Goal: Transaction & Acquisition: Download file/media

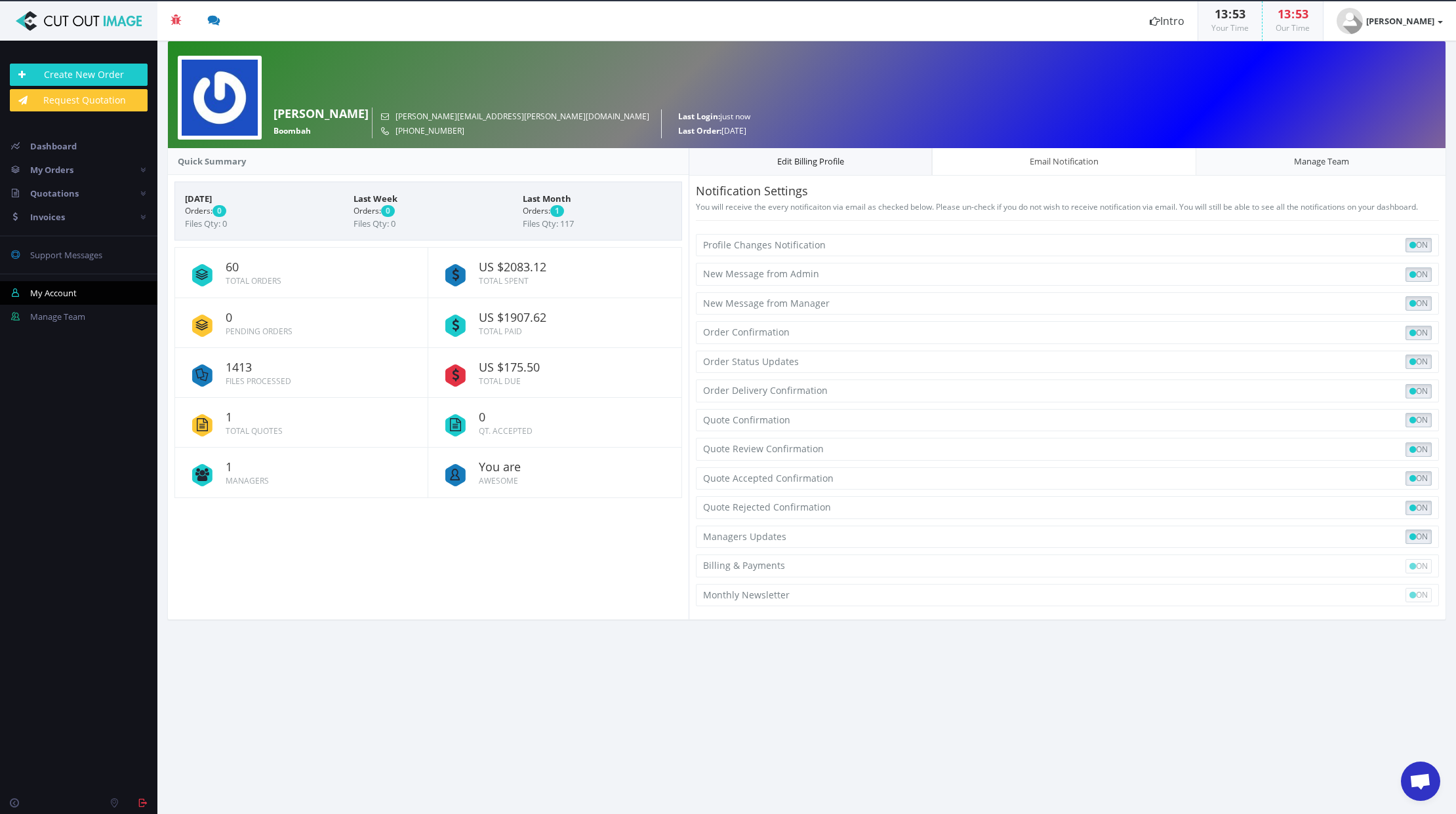
click at [812, 165] on link "Edit Billing Profile" at bounding box center [810, 162] width 243 height 29
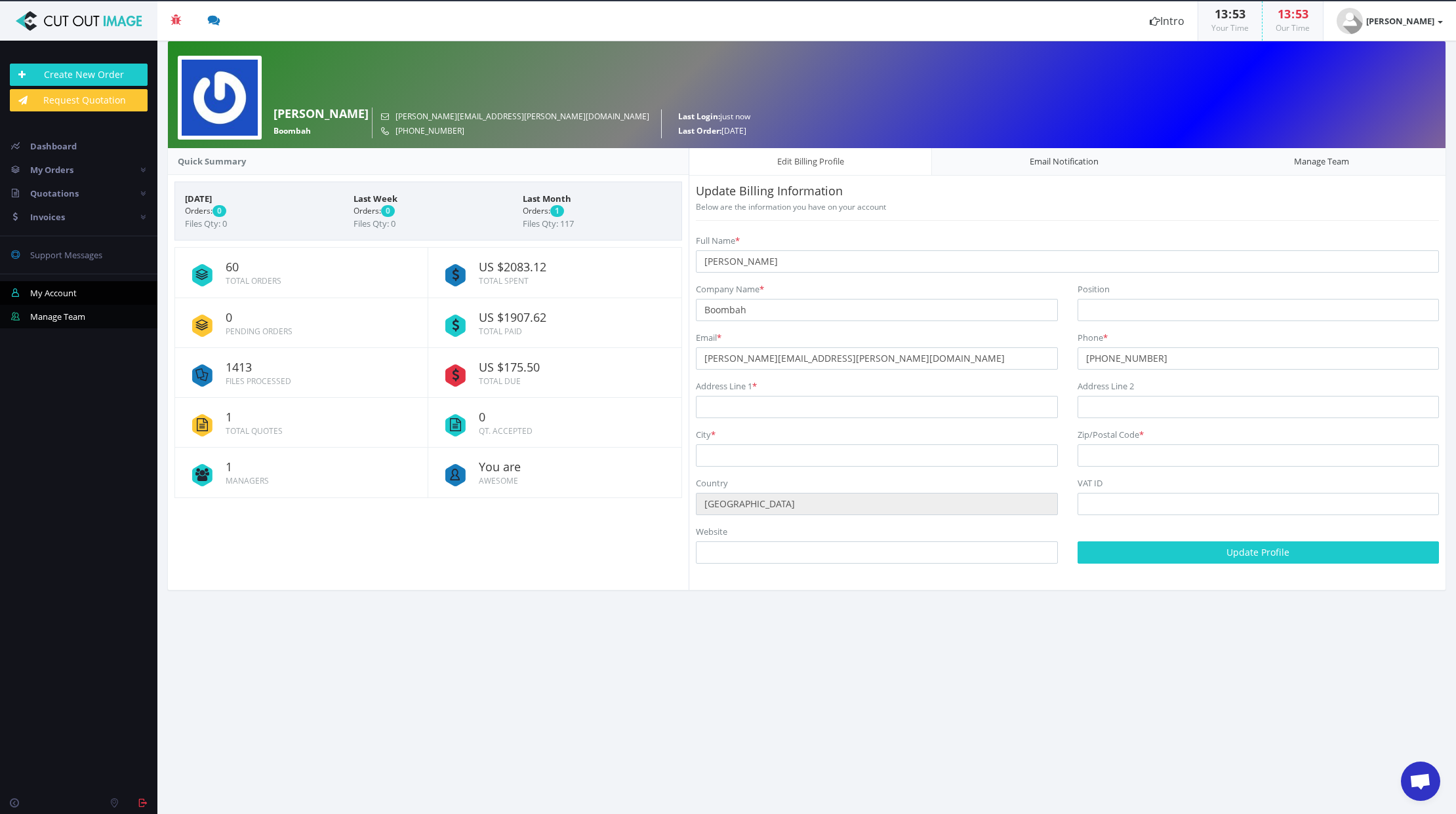
click at [52, 321] on span "Manage Team" at bounding box center [57, 317] width 55 height 12
click at [58, 319] on span "Manage Team" at bounding box center [57, 317] width 55 height 12
click at [83, 319] on span "Manage Team" at bounding box center [57, 317] width 55 height 12
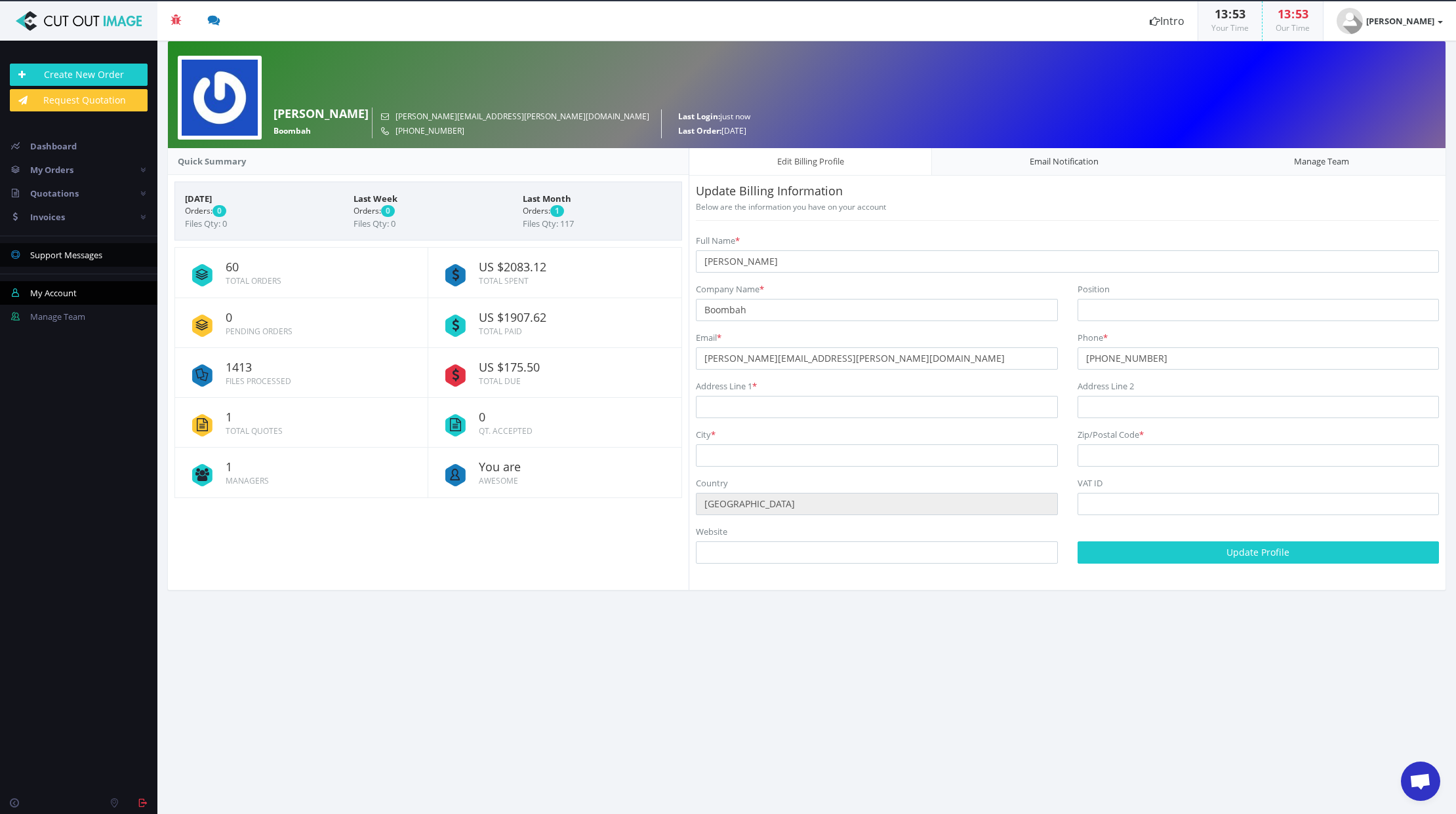
click at [97, 263] on link "0 Support Messages" at bounding box center [78, 255] width 157 height 24
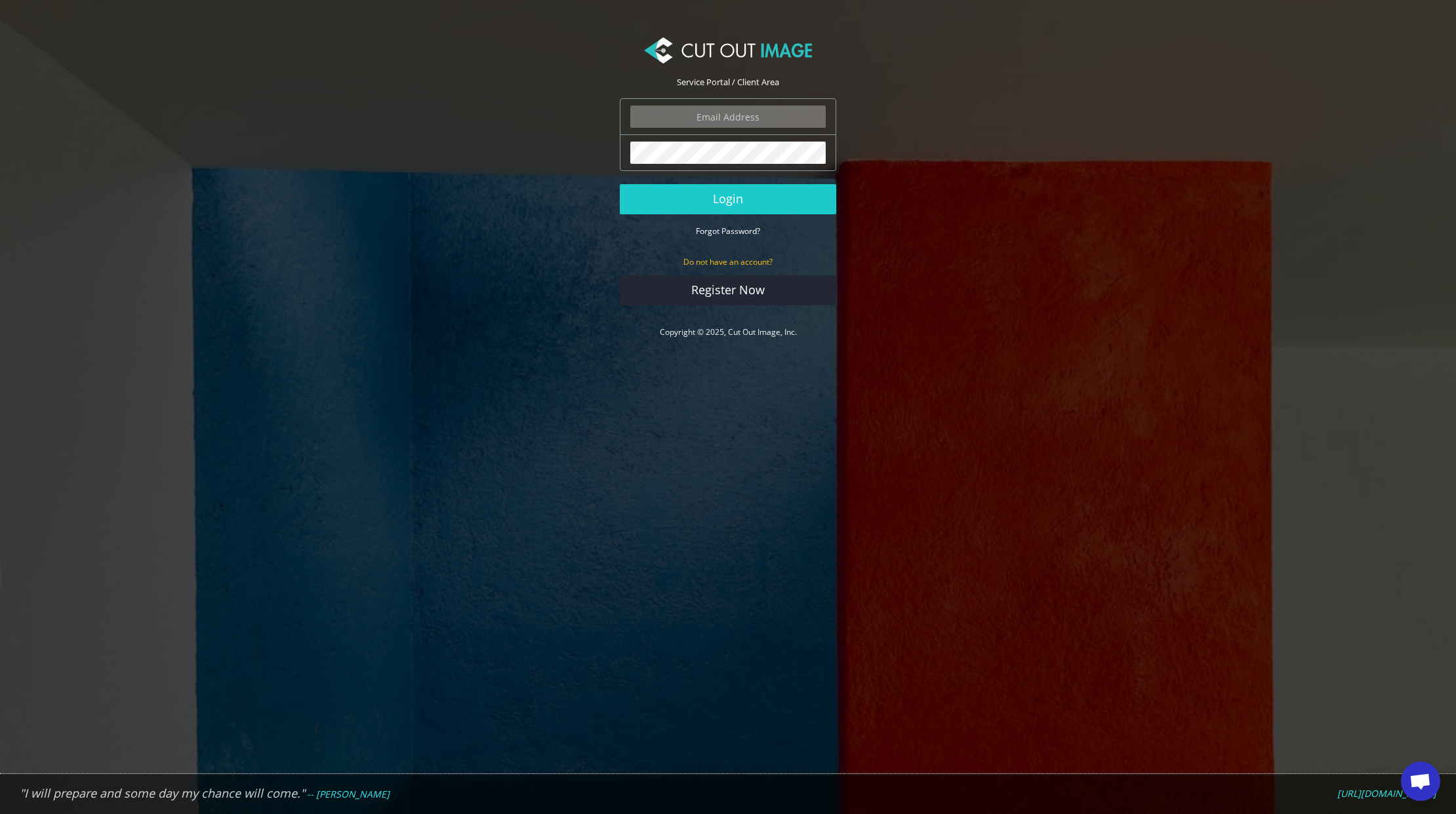
type input "ryan.alioto@boombah.com"
click at [751, 207] on button "Login" at bounding box center [728, 199] width 216 height 30
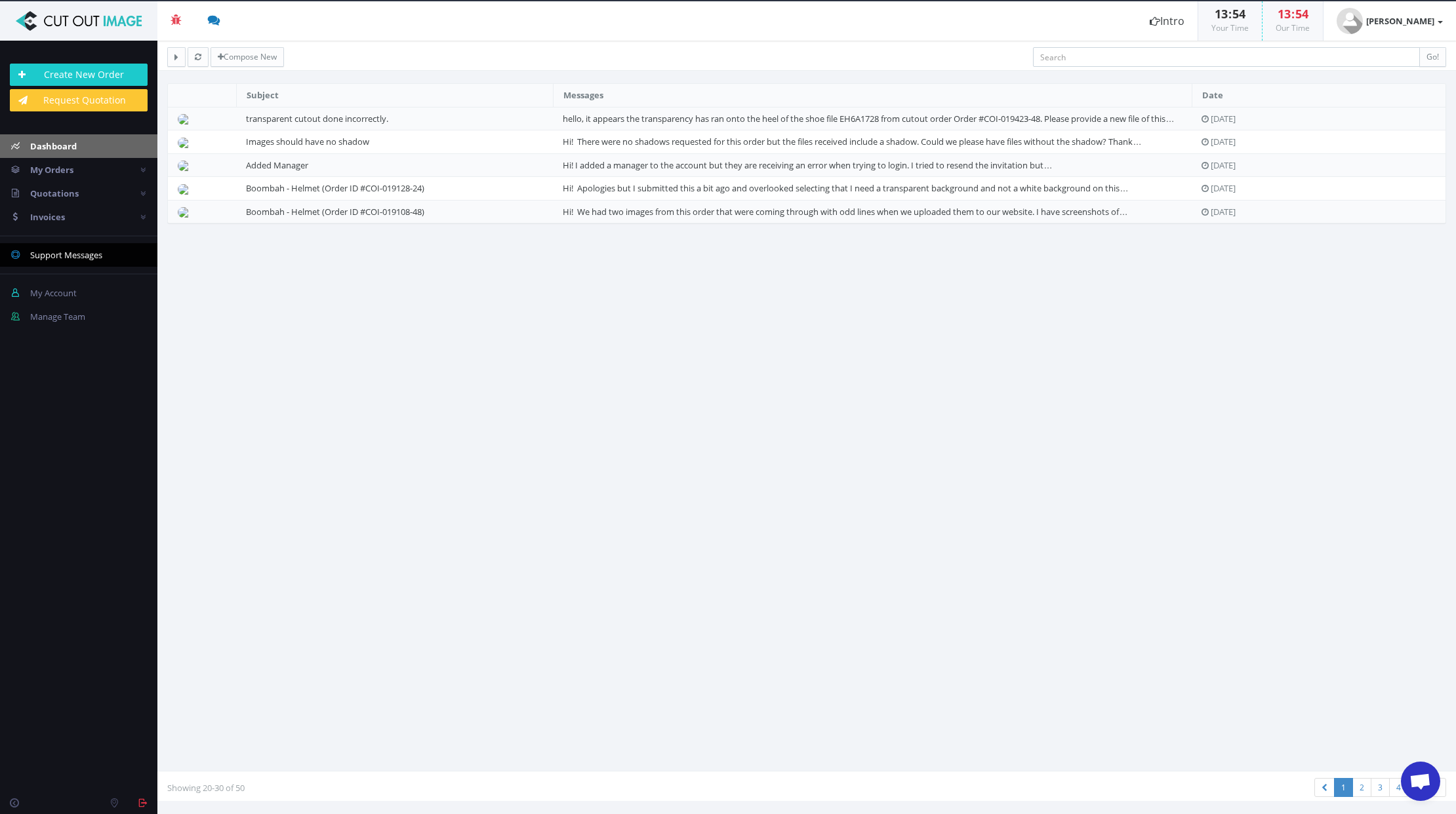
click at [38, 142] on span "Dashboard" at bounding box center [53, 146] width 46 height 12
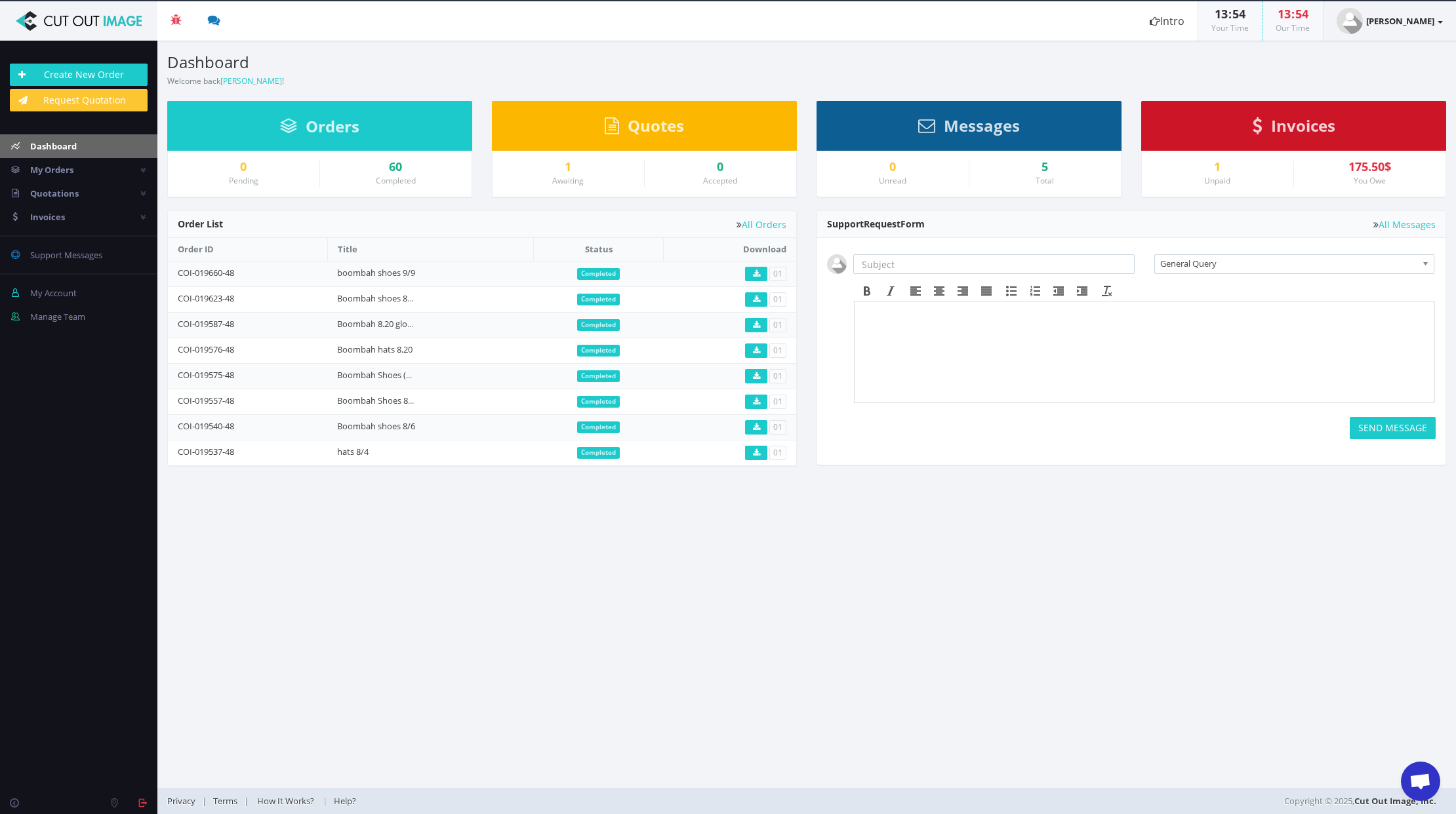
click at [1435, 18] on link "[PERSON_NAME]" at bounding box center [1390, 21] width 133 height 39
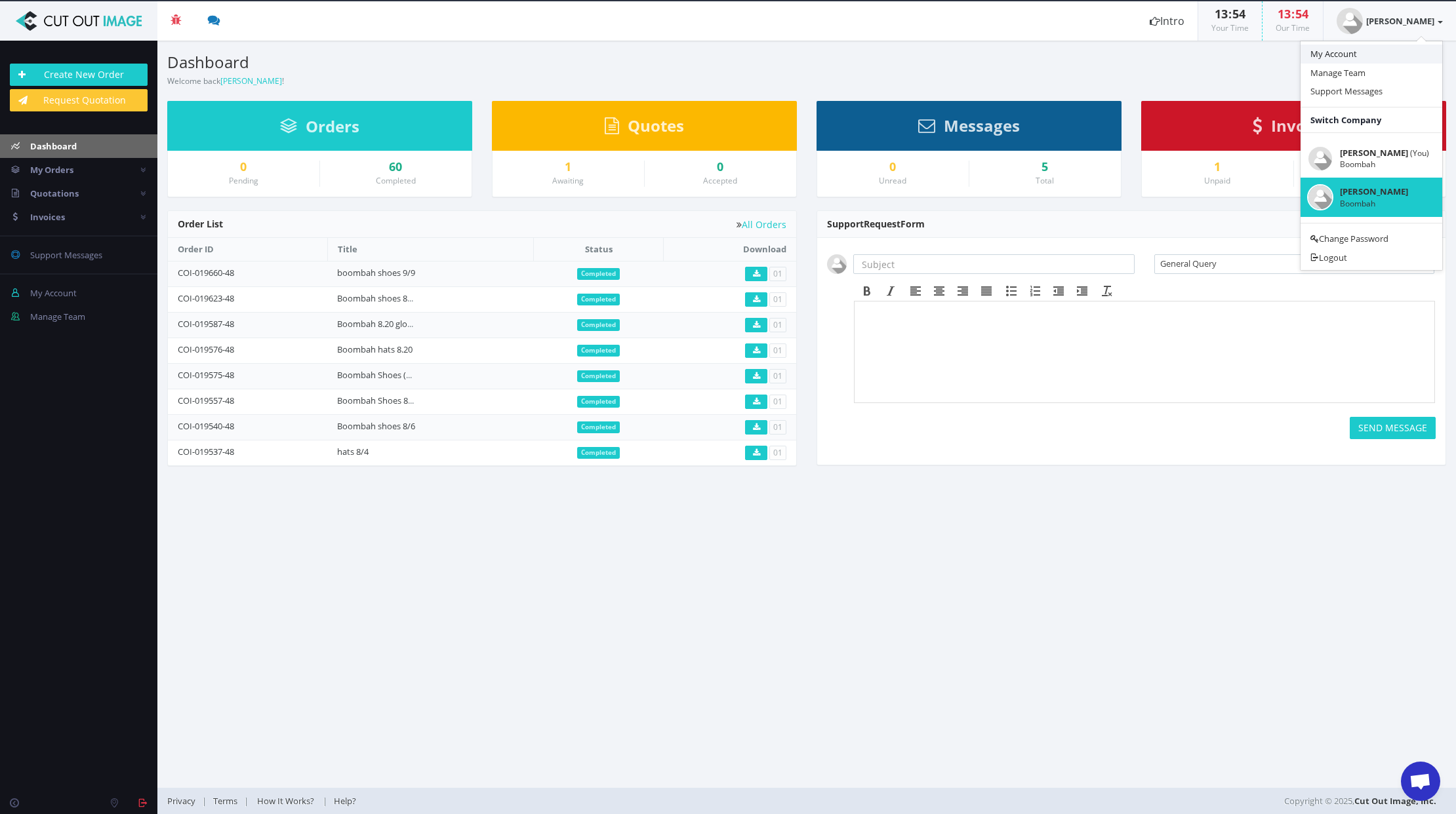
click at [1369, 54] on link "My Account" at bounding box center [1371, 54] width 142 height 19
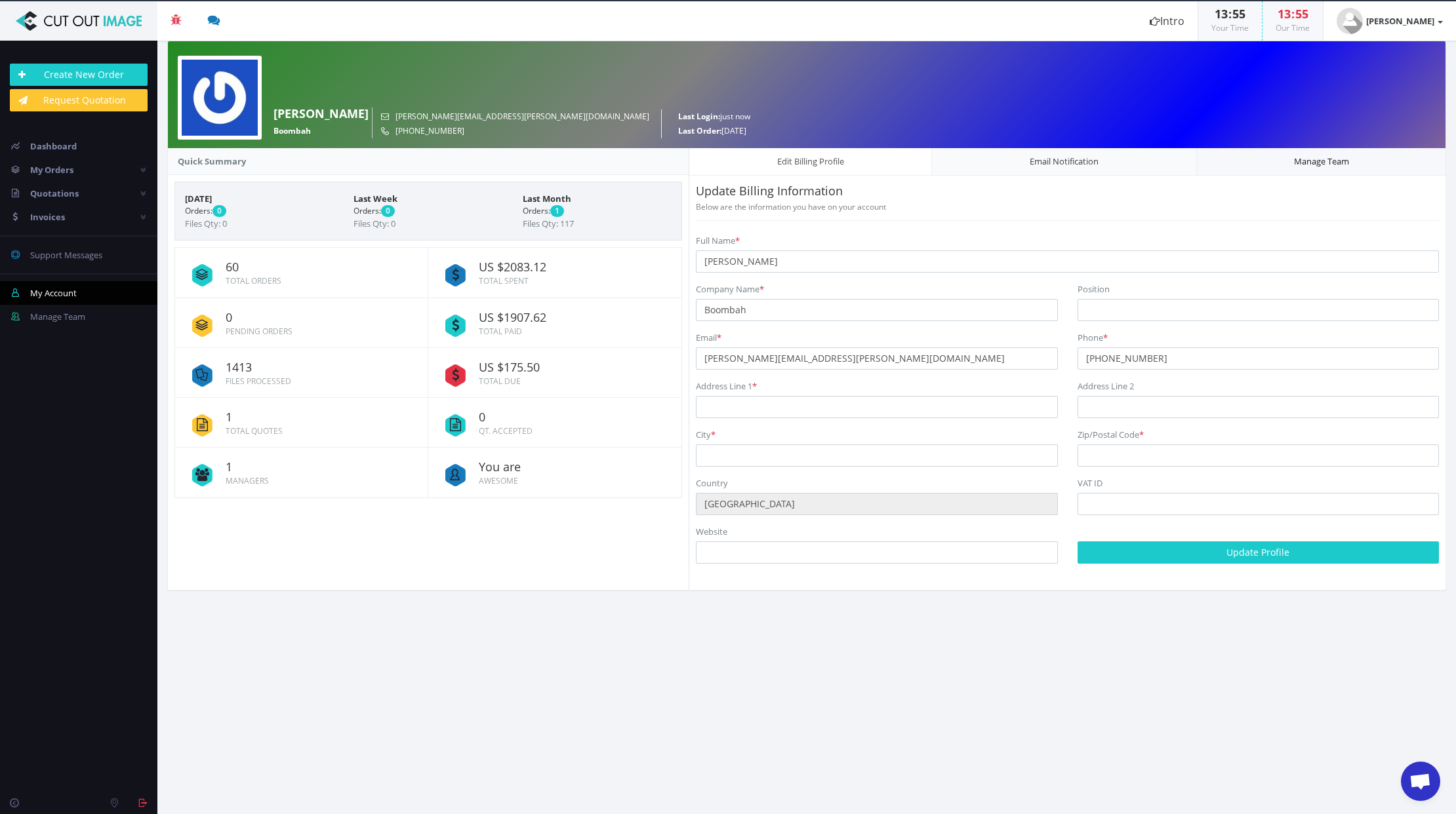
click at [1300, 168] on link "Manage Team" at bounding box center [1321, 162] width 250 height 29
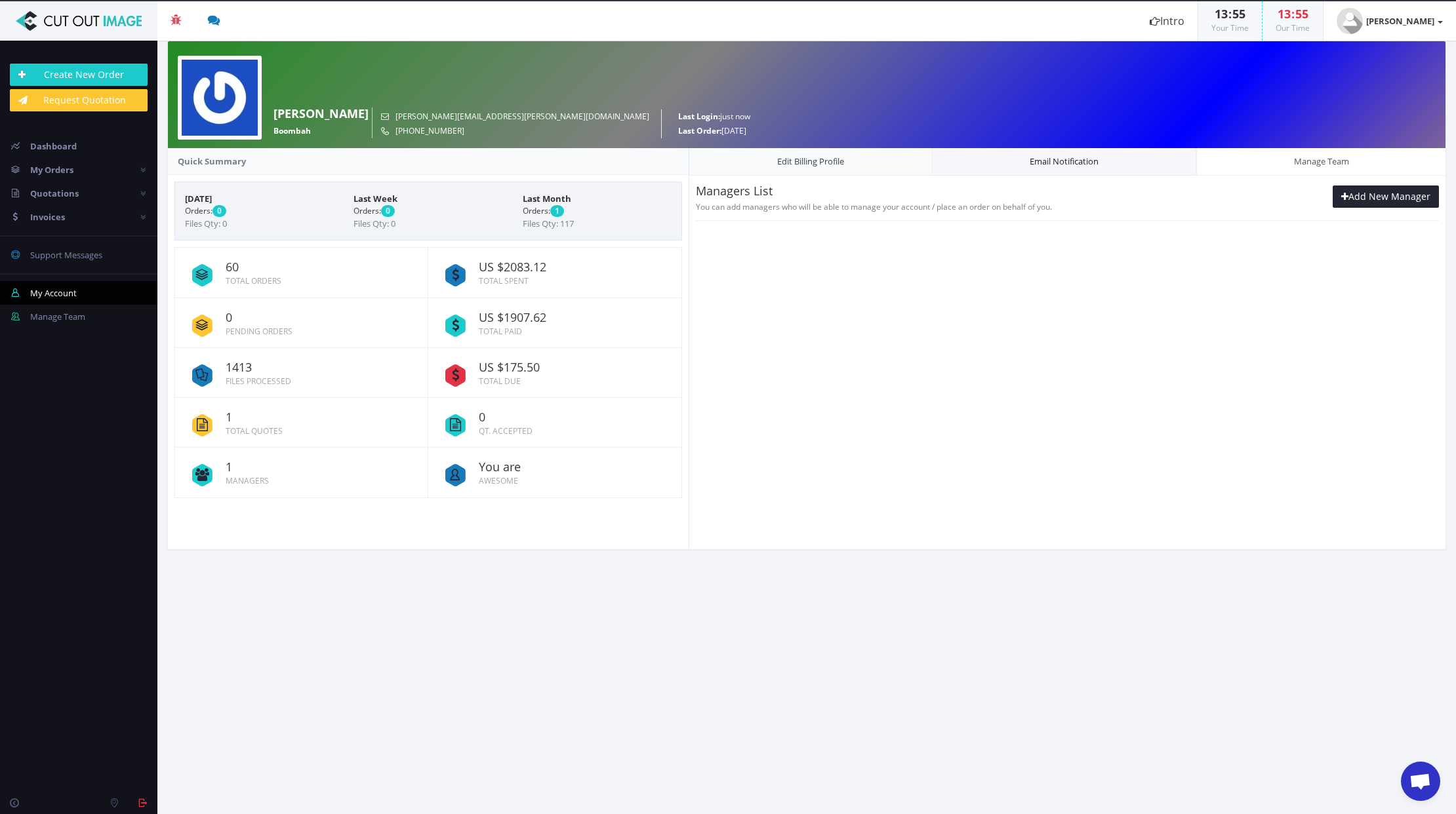
click at [1048, 167] on link "Email Notification" at bounding box center [1063, 162] width 265 height 29
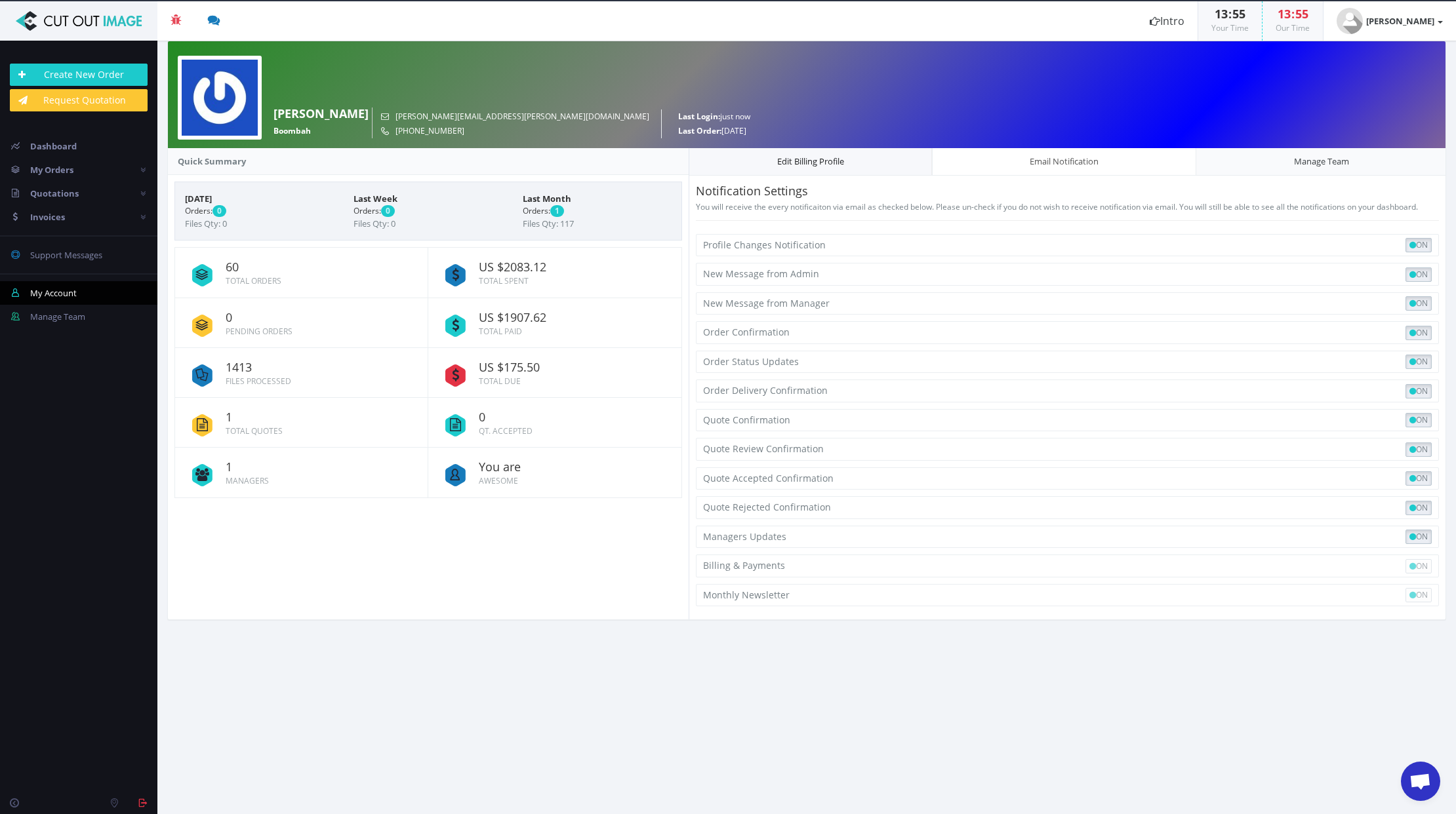
click at [877, 150] on link "Edit Billing Profile" at bounding box center [810, 162] width 243 height 29
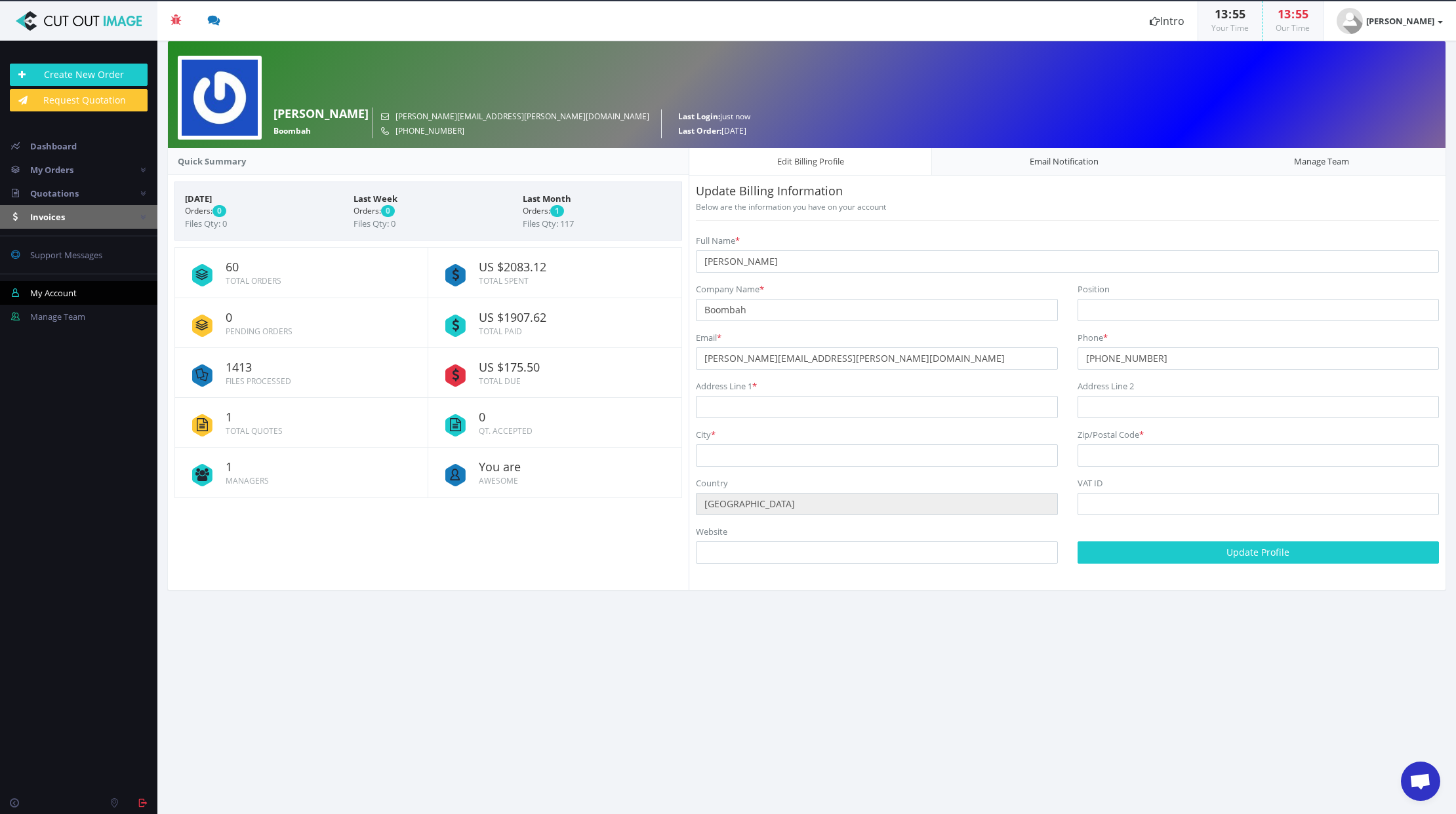
click at [129, 223] on link "Invoices" at bounding box center [78, 217] width 157 height 24
click at [93, 270] on link "59 Paid Invoices" at bounding box center [78, 264] width 157 height 24
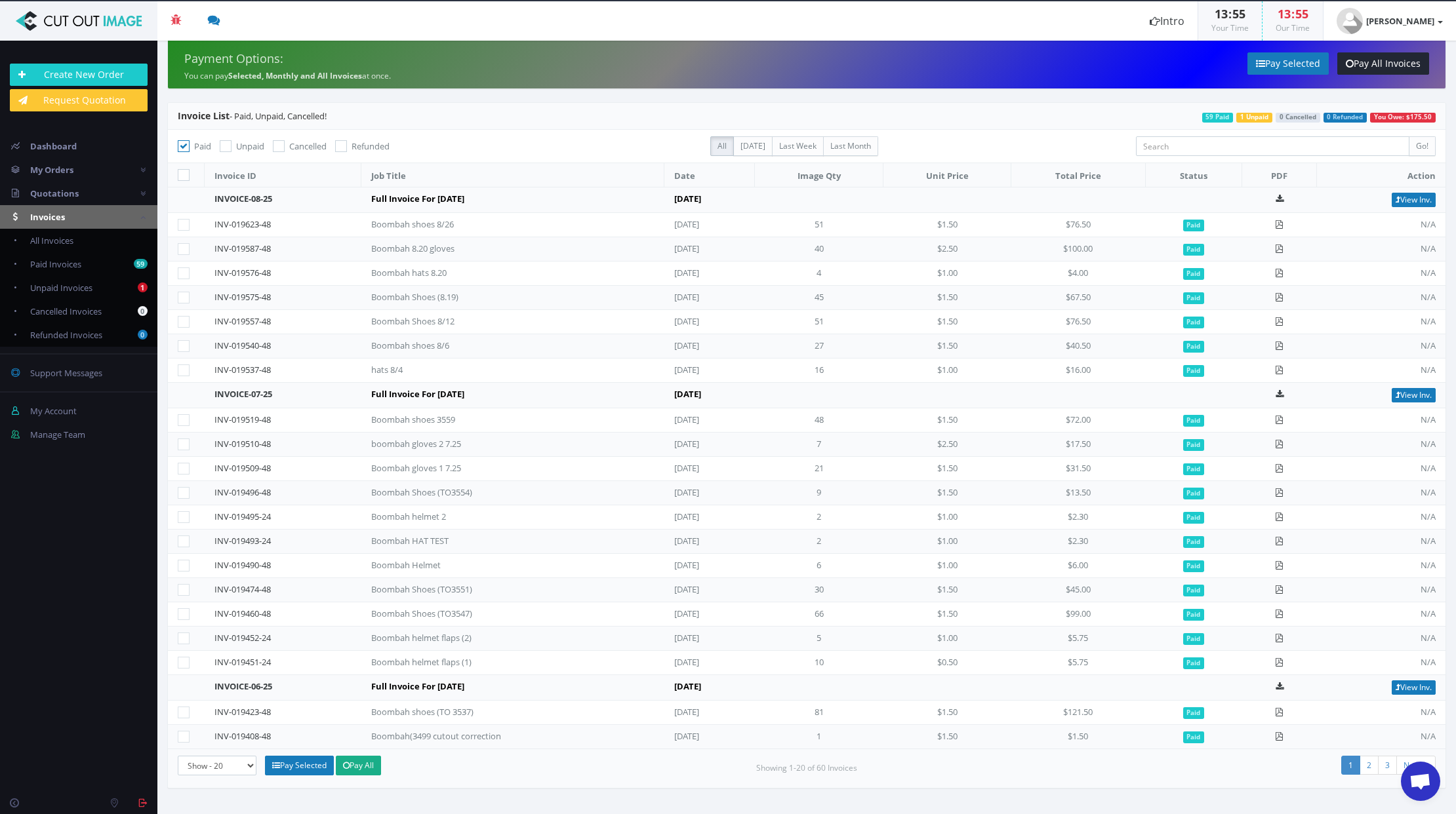
click at [178, 145] on icon at bounding box center [184, 146] width 12 height 12
click at [181, 145] on input "Paid" at bounding box center [185, 146] width 9 height 9
checkbox input "false"
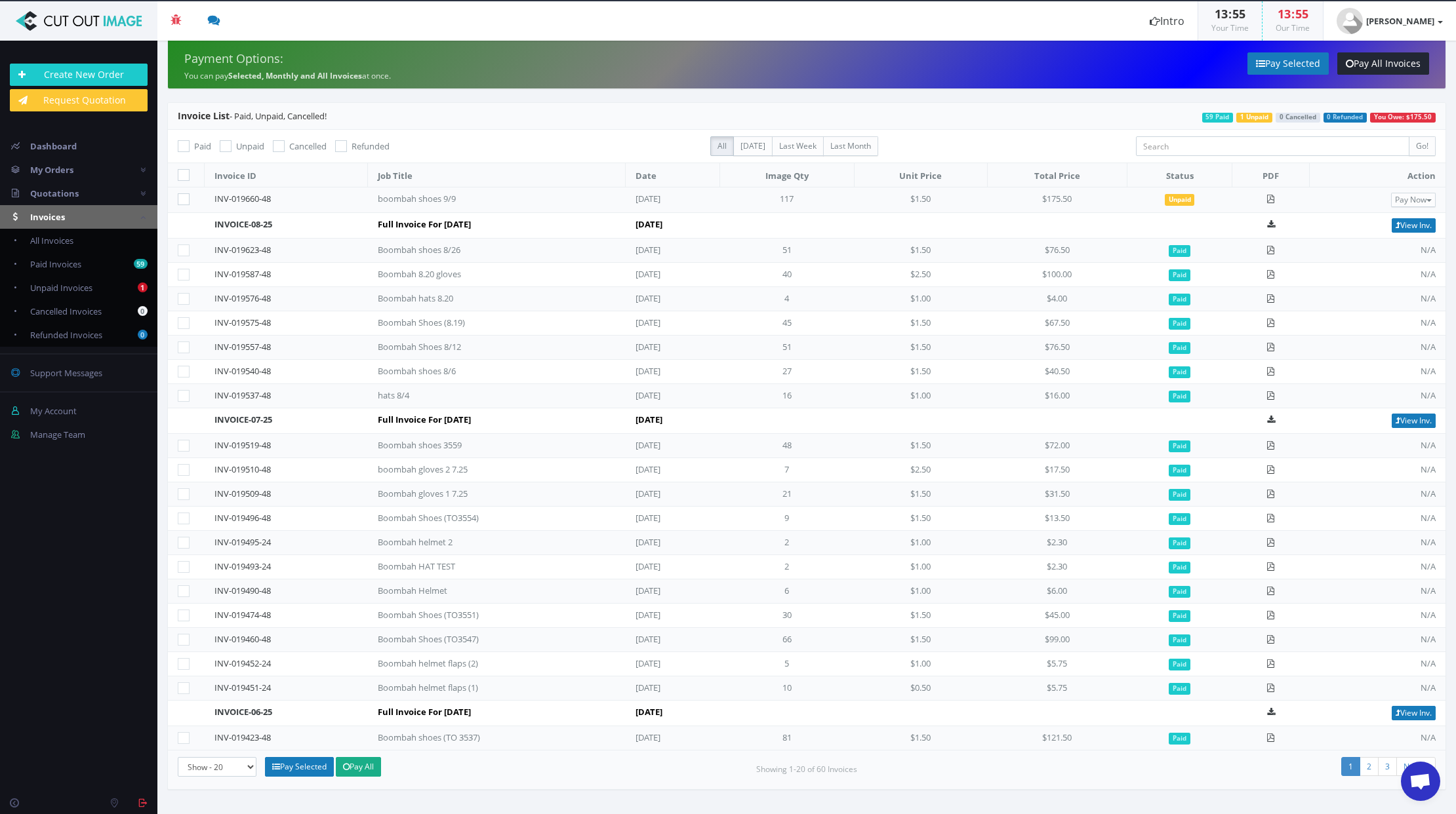
click at [223, 146] on icon at bounding box center [225, 146] width 12 height 12
click at [223, 146] on input "Unpaid" at bounding box center [227, 146] width 9 height 9
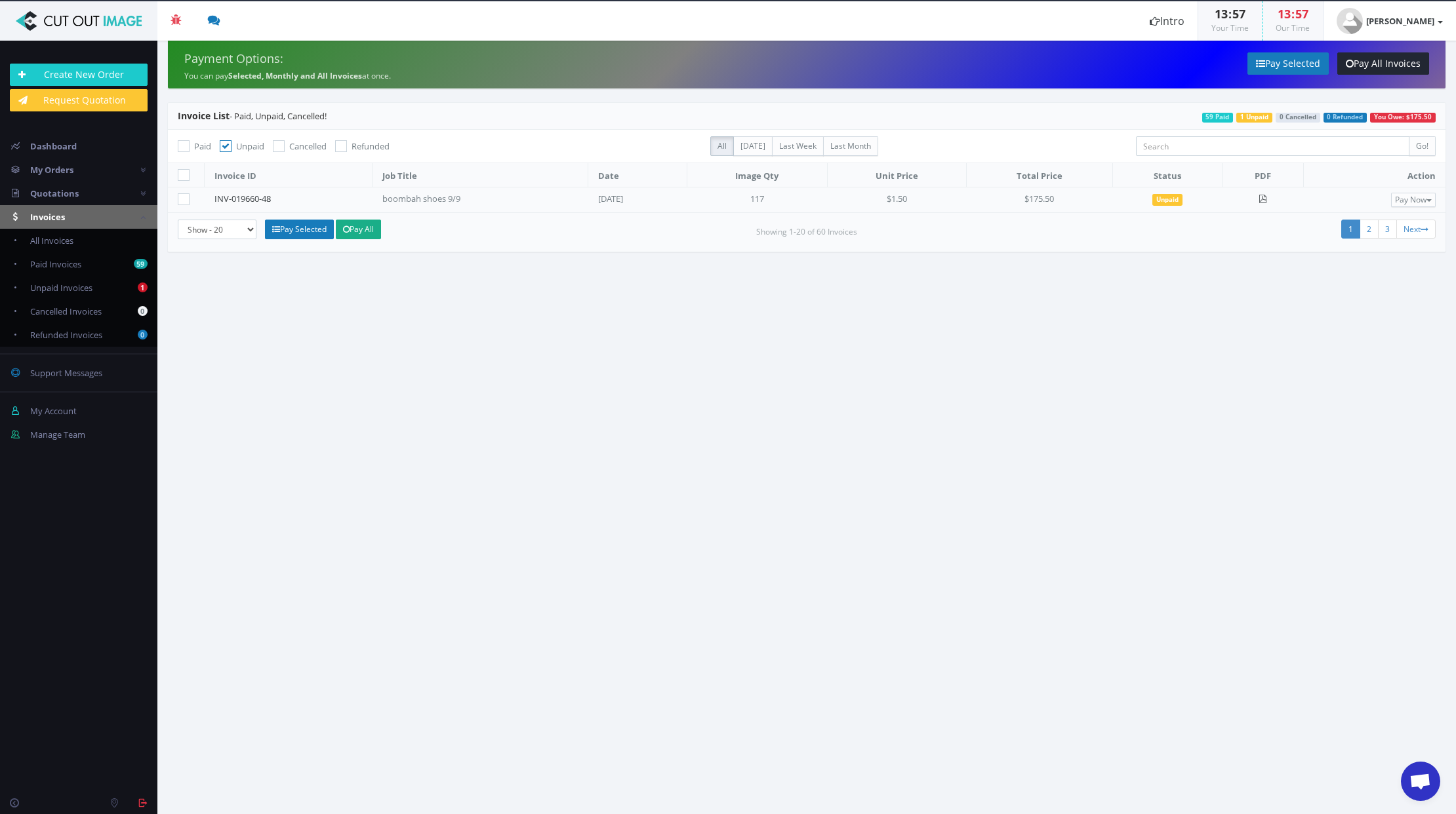
click at [223, 147] on icon at bounding box center [225, 146] width 12 height 12
click at [223, 147] on input "Unpaid" at bounding box center [227, 146] width 9 height 9
checkbox input "false"
click at [175, 141] on div "Paid Unpaid Cancelled Refunded" at bounding box center [434, 146] width 532 height 19
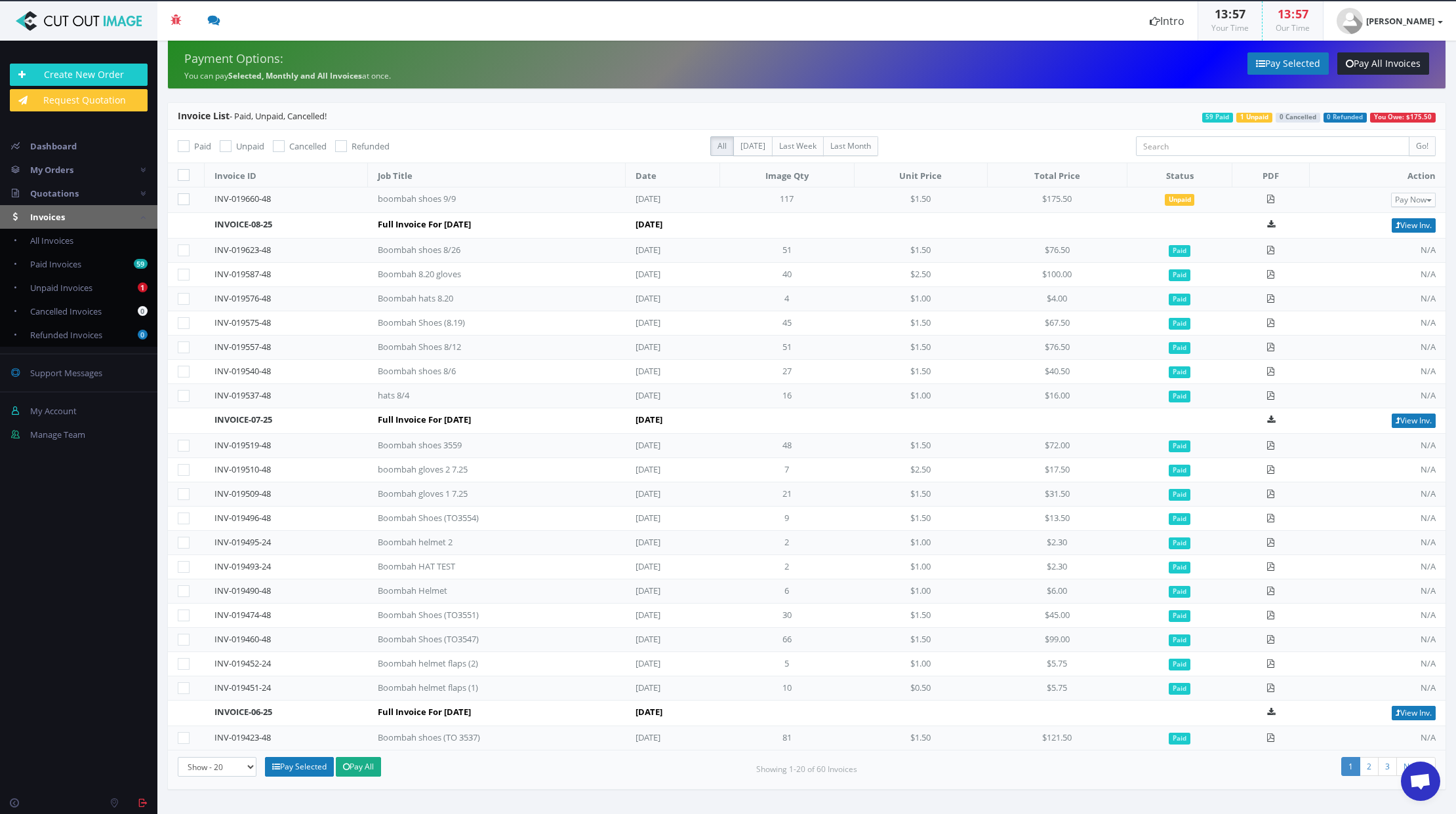
click at [184, 145] on icon at bounding box center [184, 146] width 12 height 12
click at [184, 145] on input "Paid" at bounding box center [185, 146] width 9 height 9
checkbox input "true"
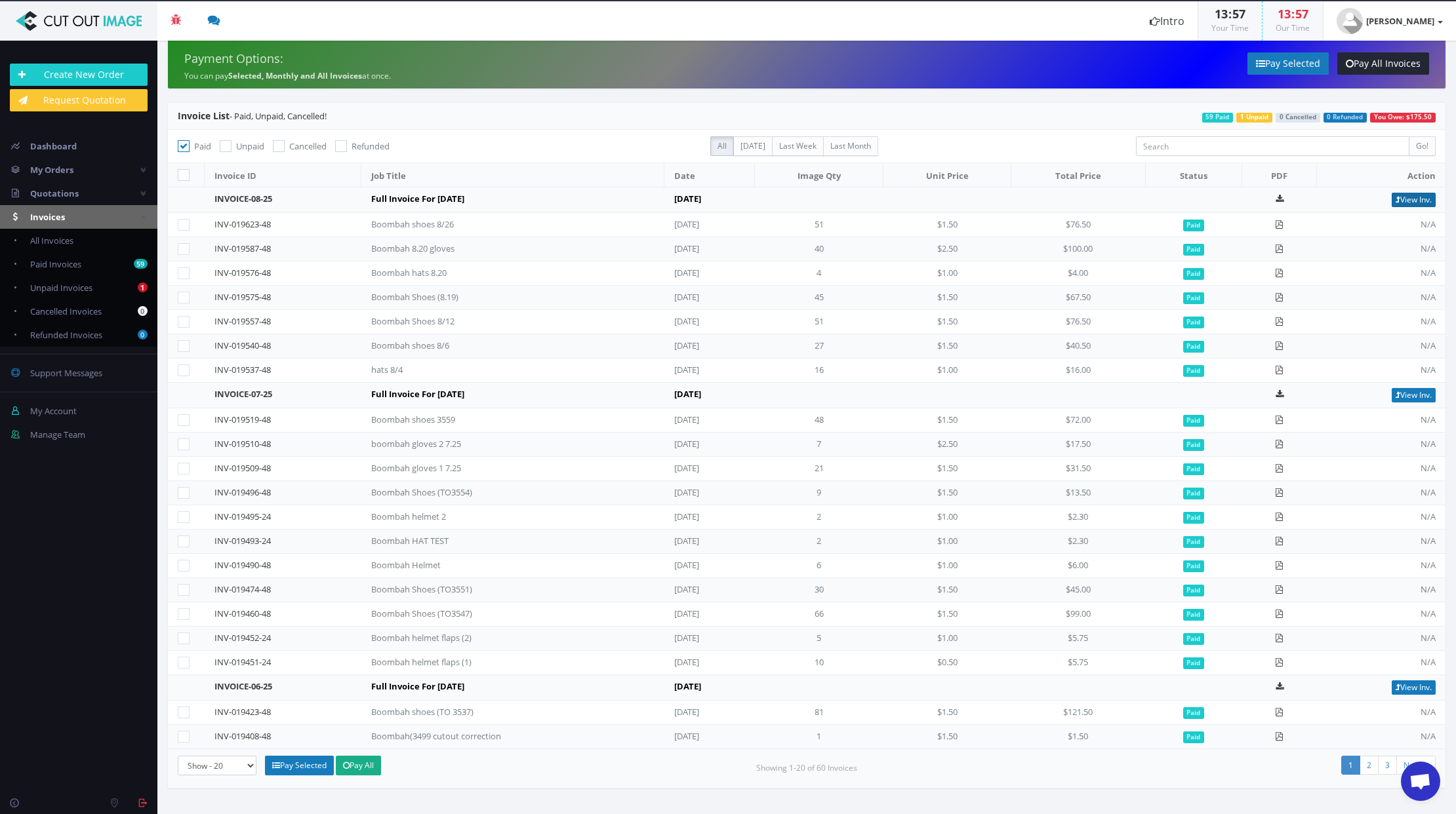
click at [1422, 200] on link "View Inv." at bounding box center [1414, 200] width 44 height 15
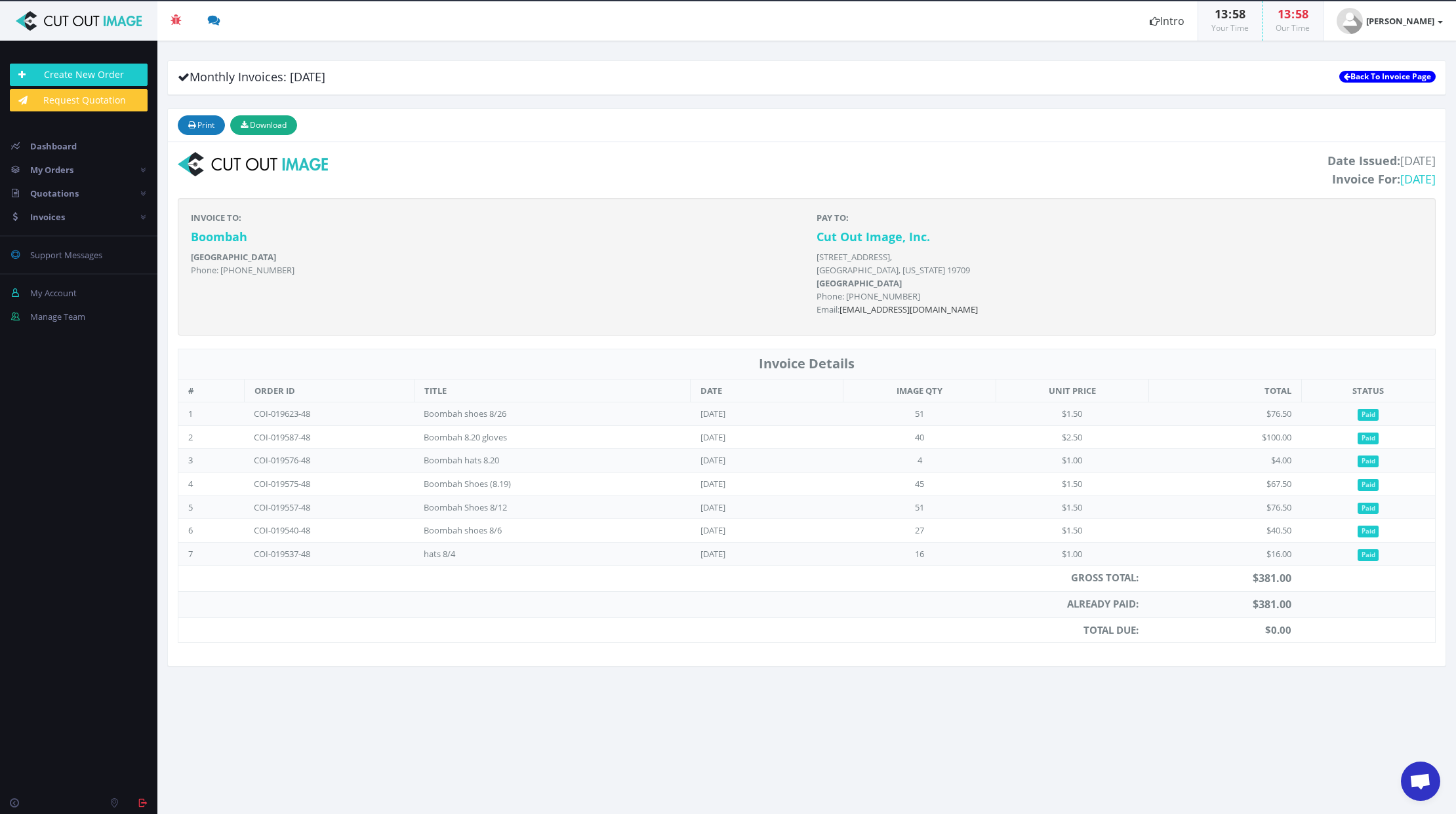
click at [1398, 80] on link "Back To Invoice Page" at bounding box center [1387, 77] width 96 height 12
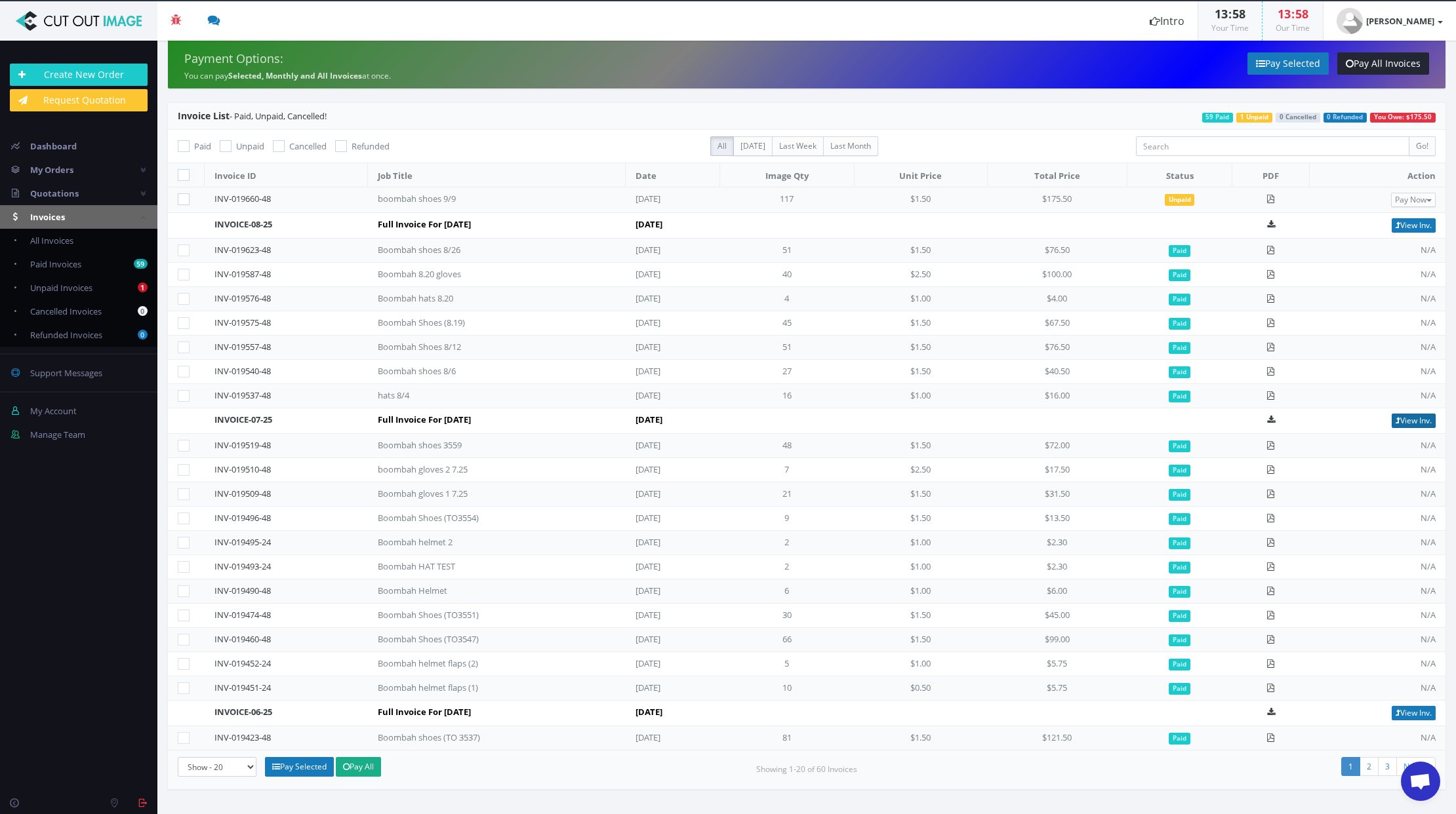
click at [1410, 424] on link "View Inv." at bounding box center [1414, 421] width 44 height 15
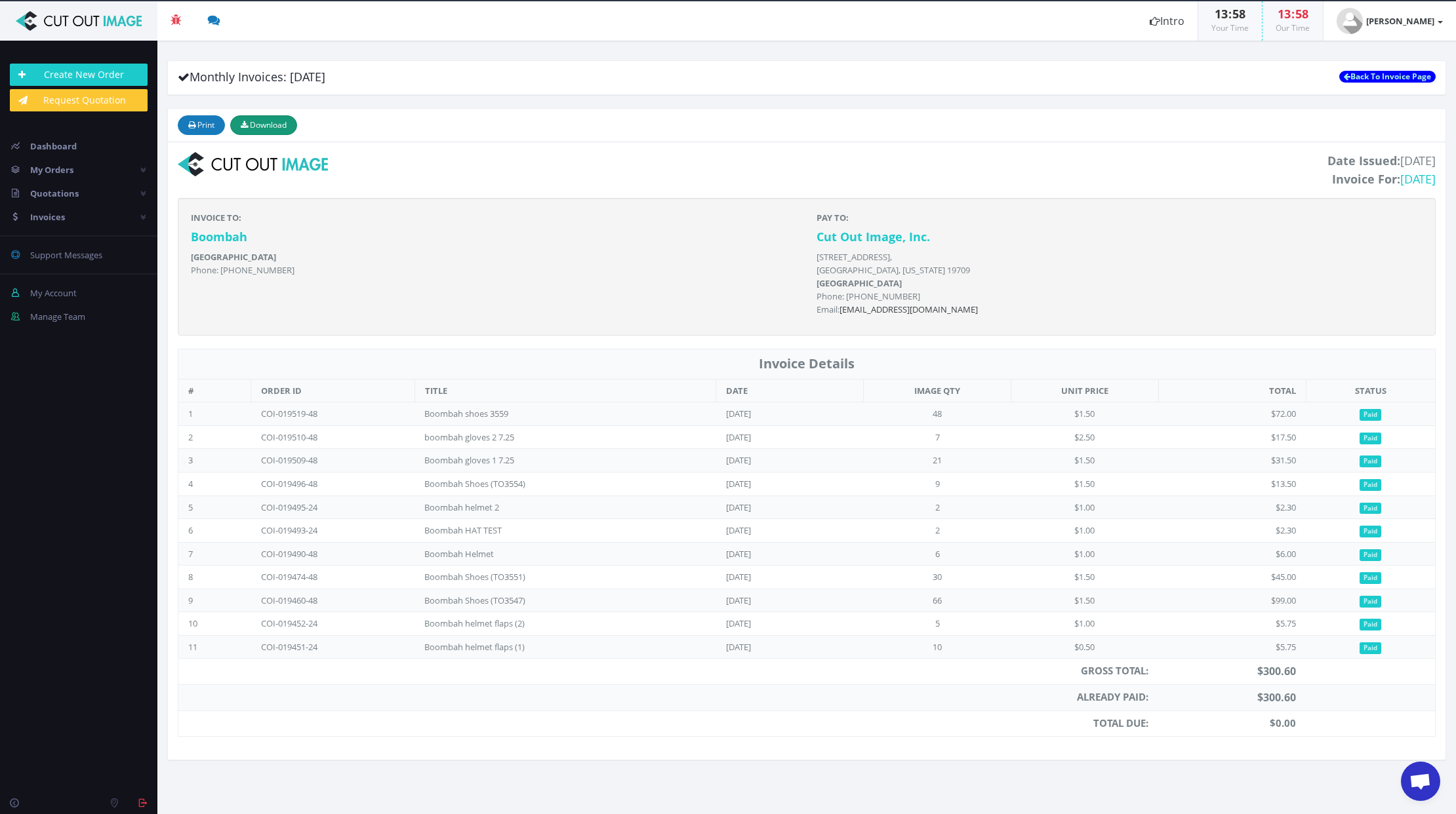
click at [259, 128] on span "Download" at bounding box center [268, 125] width 36 height 11
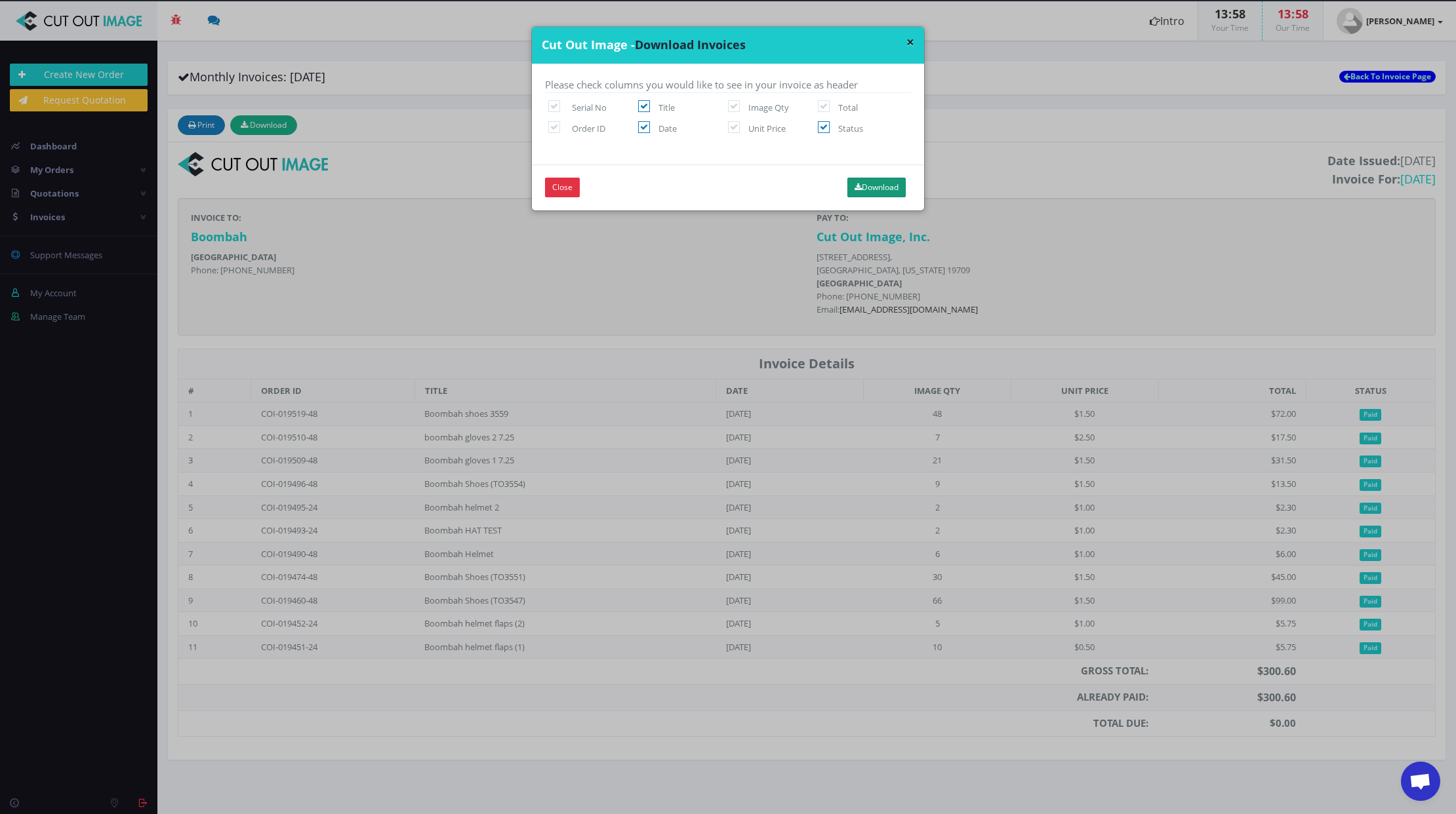
click at [878, 189] on button "Download" at bounding box center [877, 188] width 58 height 20
click at [908, 44] on button "×" at bounding box center [910, 42] width 8 height 14
